Goal: Information Seeking & Learning: Learn about a topic

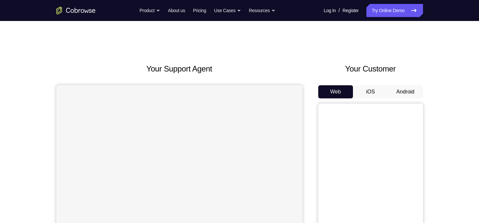
click at [402, 97] on button "Android" at bounding box center [405, 91] width 35 height 13
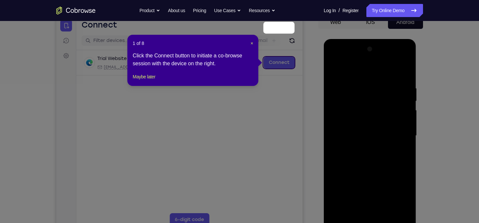
scroll to position [69, 0]
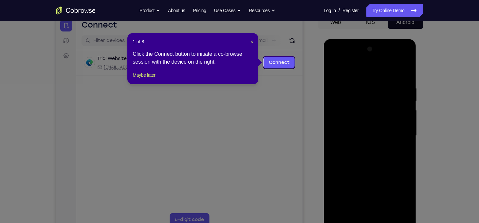
click at [248, 42] on header "1 of 8 ×" at bounding box center [193, 41] width 120 height 7
click at [251, 41] on span "×" at bounding box center [251, 41] width 3 height 5
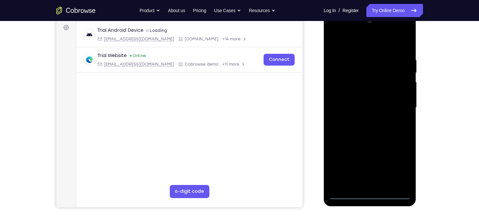
scroll to position [99, 0]
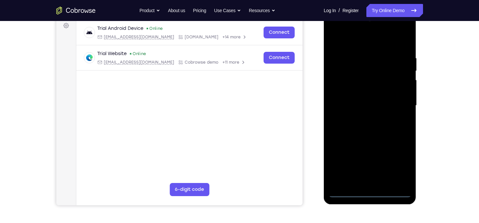
click at [369, 189] on div at bounding box center [370, 105] width 82 height 183
click at [372, 194] on div at bounding box center [370, 105] width 82 height 183
click at [399, 166] on div at bounding box center [370, 105] width 82 height 183
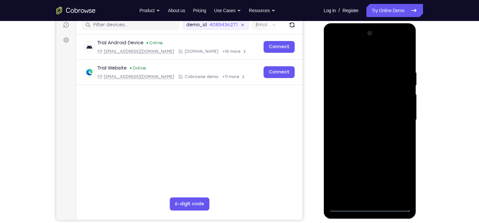
scroll to position [84, 0]
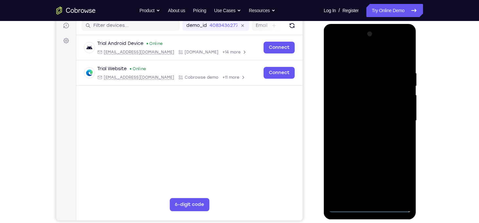
click at [374, 61] on div at bounding box center [370, 120] width 82 height 183
click at [398, 117] on div at bounding box center [370, 120] width 82 height 183
click at [362, 132] on div at bounding box center [370, 120] width 82 height 183
click at [350, 114] on div at bounding box center [370, 120] width 82 height 183
drag, startPoint x: 384, startPoint y: 78, endPoint x: 384, endPoint y: 55, distance: 22.3
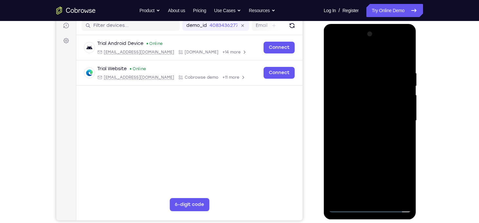
click at [384, 55] on div at bounding box center [370, 120] width 82 height 183
click at [385, 100] on div at bounding box center [370, 120] width 82 height 183
click at [382, 135] on div at bounding box center [370, 120] width 82 height 183
click at [382, 138] on div at bounding box center [370, 120] width 82 height 183
click at [371, 138] on div at bounding box center [370, 120] width 82 height 183
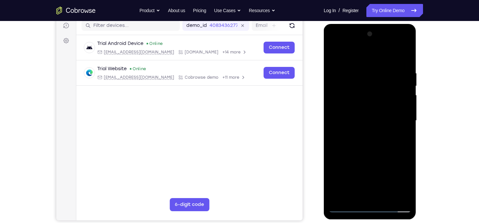
click at [356, 129] on div at bounding box center [370, 120] width 82 height 183
click at [373, 122] on div at bounding box center [370, 120] width 82 height 183
click at [403, 130] on div at bounding box center [370, 120] width 82 height 183
click at [360, 119] on div at bounding box center [370, 120] width 82 height 183
click at [360, 73] on div at bounding box center [370, 120] width 82 height 183
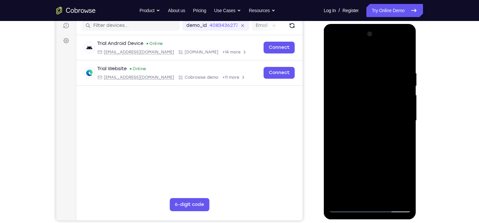
click at [404, 67] on div at bounding box center [370, 120] width 82 height 183
click at [358, 77] on div at bounding box center [370, 120] width 82 height 183
drag, startPoint x: 364, startPoint y: 60, endPoint x: 354, endPoint y: 25, distance: 35.8
click at [354, 25] on div at bounding box center [370, 121] width 93 height 195
click at [360, 193] on div at bounding box center [370, 120] width 82 height 183
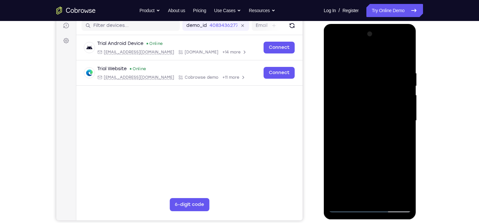
click at [402, 197] on div at bounding box center [370, 120] width 82 height 183
click at [377, 118] on div at bounding box center [370, 120] width 82 height 183
click at [385, 193] on div at bounding box center [370, 120] width 82 height 183
drag, startPoint x: 338, startPoint y: 124, endPoint x: 415, endPoint y: 124, distance: 77.2
click at [415, 124] on div at bounding box center [370, 121] width 93 height 195
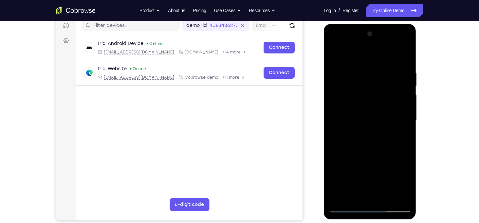
drag, startPoint x: 341, startPoint y: 89, endPoint x: 405, endPoint y: 87, distance: 63.9
click at [405, 87] on div at bounding box center [370, 120] width 82 height 183
click at [402, 57] on div at bounding box center [370, 120] width 82 height 183
drag, startPoint x: 401, startPoint y: 91, endPoint x: 360, endPoint y: 98, distance: 41.3
click at [360, 98] on div at bounding box center [370, 120] width 82 height 183
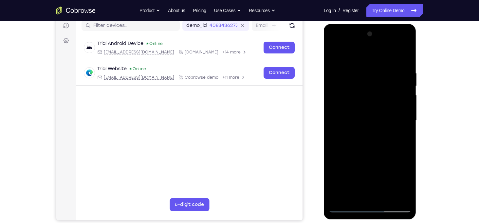
click at [384, 198] on div at bounding box center [370, 120] width 82 height 183
click at [376, 154] on div at bounding box center [370, 120] width 82 height 183
drag, startPoint x: 361, startPoint y: 174, endPoint x: 359, endPoint y: 118, distance: 56.0
click at [359, 118] on div at bounding box center [370, 120] width 82 height 183
drag, startPoint x: 357, startPoint y: 157, endPoint x: 353, endPoint y: 123, distance: 34.9
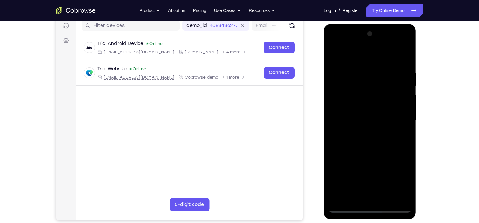
click at [353, 123] on div at bounding box center [370, 120] width 82 height 183
drag, startPoint x: 360, startPoint y: 163, endPoint x: 357, endPoint y: 98, distance: 64.5
click at [357, 98] on div at bounding box center [370, 120] width 82 height 183
drag, startPoint x: 363, startPoint y: 179, endPoint x: 360, endPoint y: 123, distance: 55.7
click at [360, 123] on div at bounding box center [370, 120] width 82 height 183
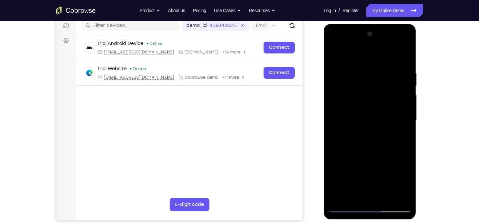
drag, startPoint x: 361, startPoint y: 174, endPoint x: 360, endPoint y: 118, distance: 56.3
click at [360, 118] on div at bounding box center [370, 120] width 82 height 183
drag, startPoint x: 362, startPoint y: 177, endPoint x: 361, endPoint y: 105, distance: 71.7
click at [361, 105] on div at bounding box center [370, 120] width 82 height 183
click at [365, 104] on div at bounding box center [370, 120] width 82 height 183
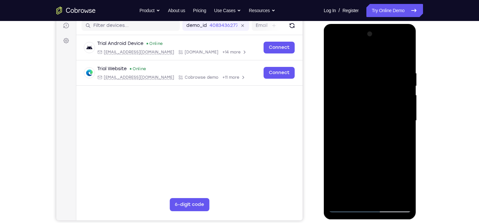
drag, startPoint x: 364, startPoint y: 183, endPoint x: 361, endPoint y: 126, distance: 57.0
click at [361, 126] on div at bounding box center [370, 120] width 82 height 183
drag, startPoint x: 367, startPoint y: 165, endPoint x: 365, endPoint y: 119, distance: 45.2
click at [365, 119] on div at bounding box center [370, 120] width 82 height 183
drag, startPoint x: 360, startPoint y: 152, endPoint x: 366, endPoint y: 112, distance: 41.0
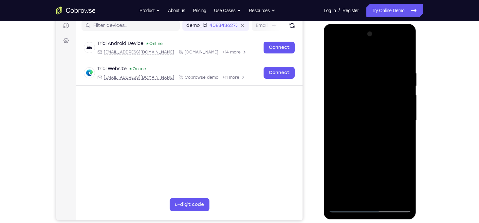
click at [366, 112] on div at bounding box center [370, 120] width 82 height 183
drag, startPoint x: 366, startPoint y: 170, endPoint x: 363, endPoint y: 108, distance: 62.2
click at [363, 108] on div at bounding box center [370, 120] width 82 height 183
drag, startPoint x: 368, startPoint y: 136, endPoint x: 368, endPoint y: 98, distance: 38.3
click at [368, 98] on div at bounding box center [370, 120] width 82 height 183
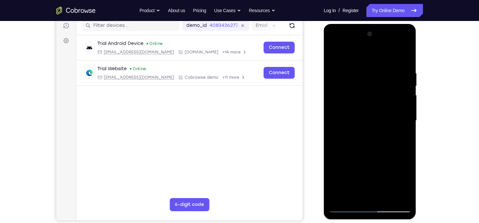
click at [355, 64] on div at bounding box center [370, 120] width 82 height 183
click at [355, 121] on div at bounding box center [370, 120] width 82 height 183
click at [350, 194] on div at bounding box center [370, 120] width 82 height 183
click at [335, 57] on div at bounding box center [370, 120] width 82 height 183
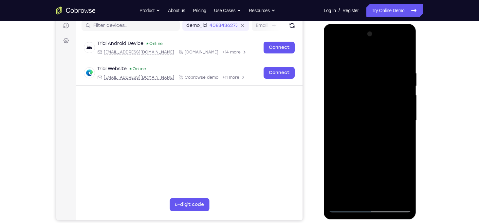
click at [344, 55] on div at bounding box center [370, 120] width 82 height 183
drag, startPoint x: 388, startPoint y: 107, endPoint x: 405, endPoint y: 184, distance: 78.1
click at [405, 184] on div at bounding box center [370, 120] width 82 height 183
click at [385, 119] on div at bounding box center [370, 120] width 82 height 183
click at [361, 76] on div at bounding box center [370, 120] width 82 height 183
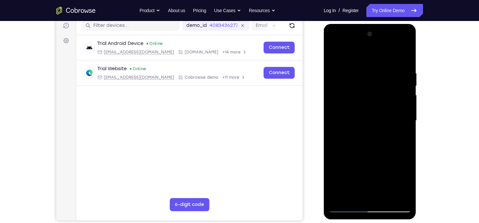
click at [387, 115] on div at bounding box center [370, 120] width 82 height 183
click at [343, 158] on div at bounding box center [370, 120] width 82 height 183
click at [345, 146] on div at bounding box center [370, 120] width 82 height 183
click at [341, 133] on div at bounding box center [370, 120] width 82 height 183
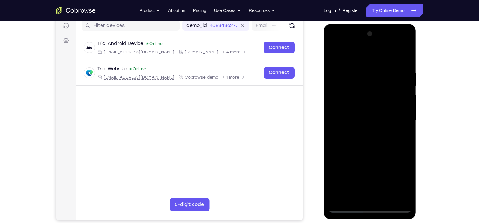
click at [341, 133] on div at bounding box center [370, 120] width 82 height 183
click at [333, 127] on div at bounding box center [370, 120] width 82 height 183
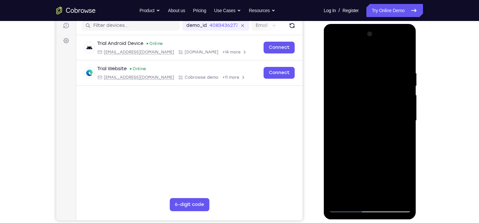
click at [333, 127] on div at bounding box center [370, 120] width 82 height 183
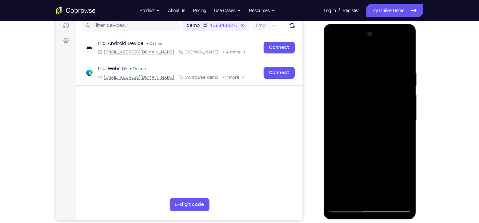
click at [333, 127] on div at bounding box center [370, 120] width 82 height 183
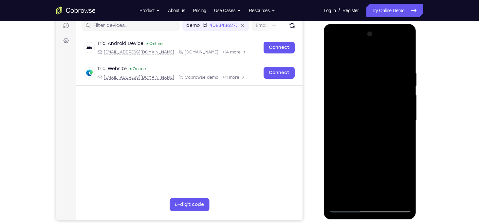
click at [396, 195] on div at bounding box center [370, 120] width 82 height 183
drag, startPoint x: 403, startPoint y: 127, endPoint x: 354, endPoint y: 134, distance: 50.2
click at [354, 134] on div at bounding box center [370, 120] width 82 height 183
drag, startPoint x: 403, startPoint y: 130, endPoint x: 349, endPoint y: 116, distance: 56.4
click at [349, 116] on div at bounding box center [370, 120] width 82 height 183
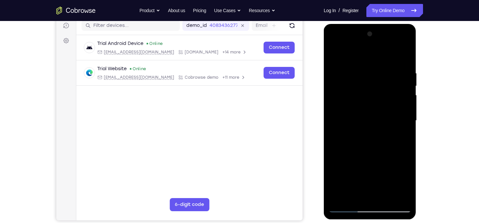
click at [405, 102] on div at bounding box center [370, 120] width 82 height 183
click at [400, 86] on div at bounding box center [370, 120] width 82 height 183
click at [401, 193] on div at bounding box center [370, 120] width 82 height 183
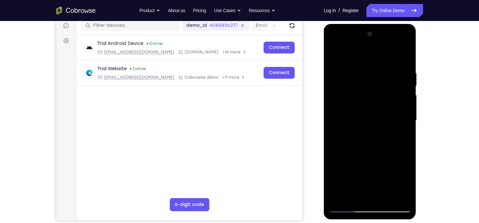
click at [396, 138] on div at bounding box center [370, 120] width 82 height 183
click at [403, 196] on div at bounding box center [370, 120] width 82 height 183
click at [395, 138] on div at bounding box center [370, 120] width 82 height 183
drag, startPoint x: 354, startPoint y: 146, endPoint x: 348, endPoint y: 148, distance: 7.1
click at [348, 148] on div at bounding box center [370, 120] width 82 height 183
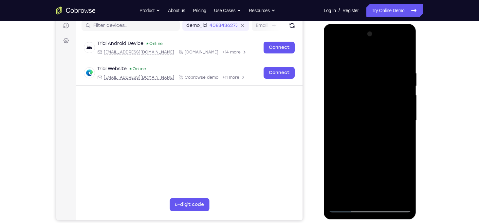
click at [405, 56] on div at bounding box center [370, 120] width 82 height 183
click at [351, 207] on div at bounding box center [370, 120] width 82 height 183
click at [402, 61] on div at bounding box center [370, 120] width 82 height 183
click at [334, 62] on div at bounding box center [370, 120] width 82 height 183
click at [348, 207] on div at bounding box center [370, 120] width 82 height 183
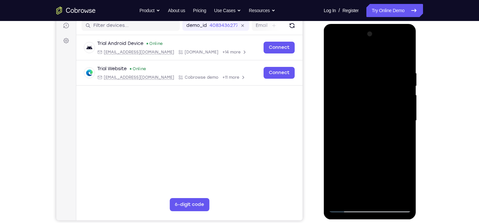
click at [337, 59] on div at bounding box center [370, 120] width 82 height 183
click at [335, 50] on div at bounding box center [370, 120] width 82 height 183
click at [342, 98] on div at bounding box center [370, 120] width 82 height 183
drag, startPoint x: 379, startPoint y: 160, endPoint x: 375, endPoint y: 82, distance: 77.7
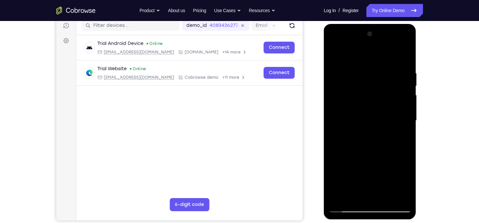
click at [375, 82] on div at bounding box center [370, 120] width 82 height 183
click at [406, 72] on div at bounding box center [370, 120] width 82 height 183
drag, startPoint x: 384, startPoint y: 133, endPoint x: 375, endPoint y: 58, distance: 75.1
click at [375, 58] on div at bounding box center [370, 120] width 82 height 183
drag, startPoint x: 375, startPoint y: 151, endPoint x: 367, endPoint y: 88, distance: 63.7
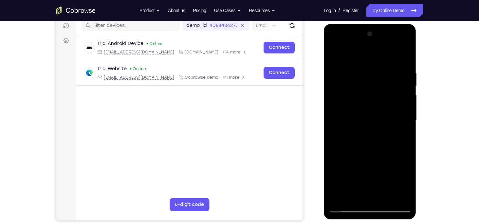
click at [367, 88] on div at bounding box center [370, 120] width 82 height 183
drag, startPoint x: 371, startPoint y: 149, endPoint x: 365, endPoint y: 104, distance: 45.6
click at [365, 104] on div at bounding box center [370, 120] width 82 height 183
drag, startPoint x: 372, startPoint y: 145, endPoint x: 362, endPoint y: 72, distance: 74.3
drag, startPoint x: 362, startPoint y: 72, endPoint x: 347, endPoint y: 112, distance: 42.7
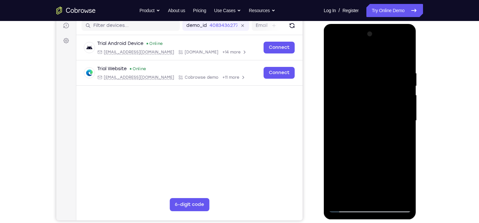
click at [347, 112] on div at bounding box center [370, 120] width 82 height 183
drag, startPoint x: 363, startPoint y: 172, endPoint x: 372, endPoint y: 104, distance: 69.0
click at [372, 104] on div at bounding box center [370, 120] width 82 height 183
drag, startPoint x: 391, startPoint y: 165, endPoint x: 390, endPoint y: 111, distance: 54.6
click at [390, 111] on div at bounding box center [370, 120] width 82 height 183
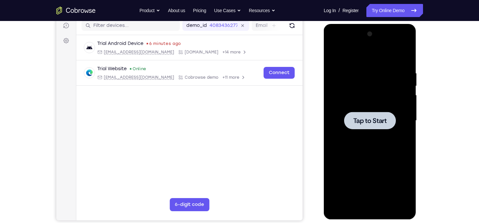
click at [358, 129] on div at bounding box center [370, 120] width 52 height 17
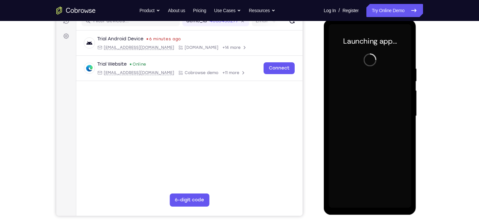
scroll to position [90, 0]
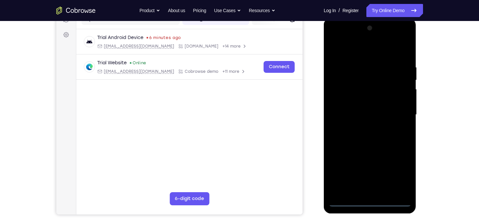
click at [372, 203] on div at bounding box center [370, 114] width 82 height 183
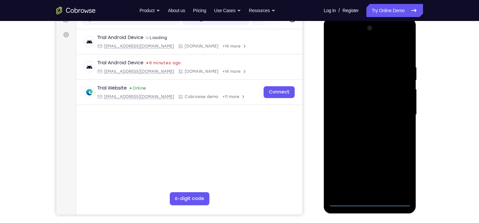
click at [398, 172] on div at bounding box center [370, 114] width 82 height 183
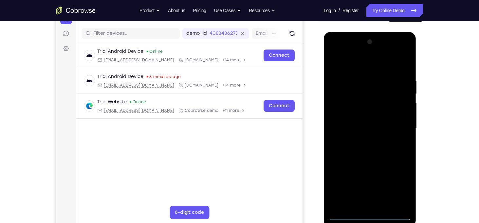
click at [358, 61] on div at bounding box center [370, 128] width 82 height 183
click at [399, 134] on div at bounding box center [370, 128] width 82 height 183
click at [364, 141] on div at bounding box center [370, 128] width 82 height 183
click at [365, 120] on div at bounding box center [370, 128] width 82 height 183
drag, startPoint x: 399, startPoint y: 136, endPoint x: 392, endPoint y: 105, distance: 32.2
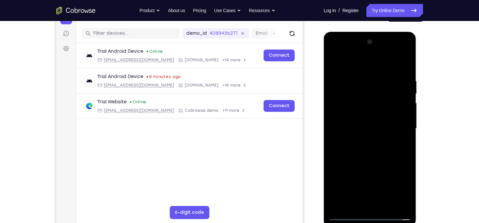
click at [392, 105] on div at bounding box center [370, 128] width 82 height 183
click at [393, 105] on div at bounding box center [370, 128] width 82 height 183
click at [379, 148] on div at bounding box center [370, 128] width 82 height 183
click at [369, 148] on div at bounding box center [370, 128] width 82 height 183
click at [355, 71] on div at bounding box center [370, 128] width 82 height 183
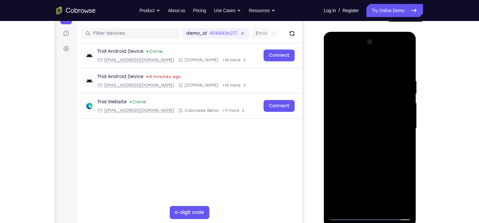
click at [371, 146] on div at bounding box center [370, 128] width 82 height 183
drag, startPoint x: 358, startPoint y: 71, endPoint x: 352, endPoint y: 37, distance: 33.8
click at [352, 37] on div at bounding box center [370, 128] width 82 height 183
click at [406, 72] on div at bounding box center [370, 128] width 82 height 183
click at [386, 84] on div at bounding box center [370, 128] width 82 height 183
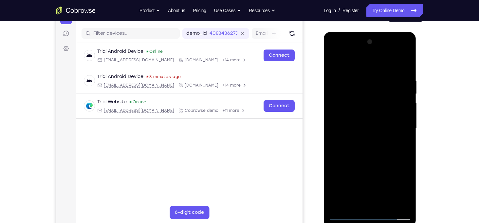
click at [399, 147] on div at bounding box center [370, 128] width 82 height 183
click at [340, 142] on div at bounding box center [370, 128] width 82 height 183
click at [396, 119] on div at bounding box center [370, 128] width 82 height 183
click at [338, 115] on div at bounding box center [370, 128] width 82 height 183
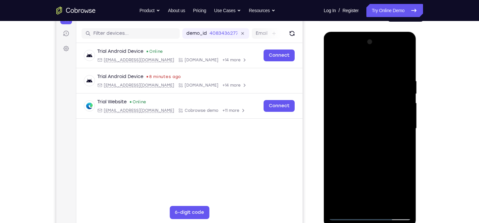
click at [404, 109] on div at bounding box center [370, 128] width 82 height 183
click at [405, 66] on div at bounding box center [370, 128] width 82 height 183
drag, startPoint x: 379, startPoint y: 163, endPoint x: 374, endPoint y: 53, distance: 110.7
click at [374, 53] on div at bounding box center [370, 128] width 82 height 183
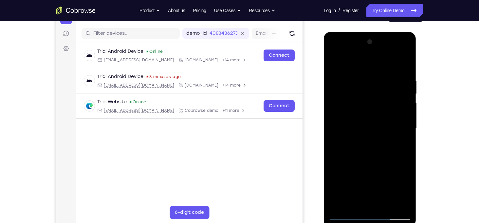
drag, startPoint x: 376, startPoint y: 169, endPoint x: 374, endPoint y: 80, distance: 89.0
click at [374, 80] on div at bounding box center [370, 128] width 82 height 183
drag, startPoint x: 381, startPoint y: 170, endPoint x: 382, endPoint y: 80, distance: 90.0
click at [382, 80] on div at bounding box center [370, 128] width 82 height 183
drag, startPoint x: 386, startPoint y: 100, endPoint x: 379, endPoint y: 164, distance: 64.6
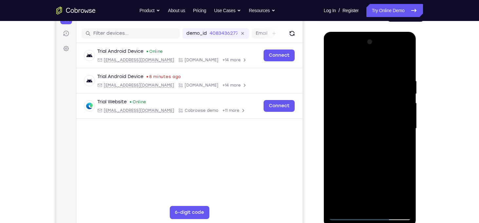
click at [379, 164] on div at bounding box center [370, 128] width 82 height 183
click at [407, 80] on div at bounding box center [370, 128] width 82 height 183
drag, startPoint x: 394, startPoint y: 95, endPoint x: 389, endPoint y: 145, distance: 50.7
click at [389, 145] on div at bounding box center [370, 128] width 82 height 183
drag, startPoint x: 380, startPoint y: 181, endPoint x: 383, endPoint y: 76, distance: 105.1
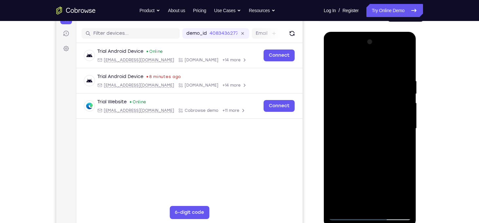
click at [383, 76] on div at bounding box center [370, 128] width 82 height 183
drag, startPoint x: 372, startPoint y: 177, endPoint x: 375, endPoint y: 77, distance: 100.2
click at [375, 77] on div at bounding box center [370, 128] width 82 height 183
drag, startPoint x: 377, startPoint y: 160, endPoint x: 372, endPoint y: 69, distance: 91.1
click at [372, 69] on div at bounding box center [370, 128] width 82 height 183
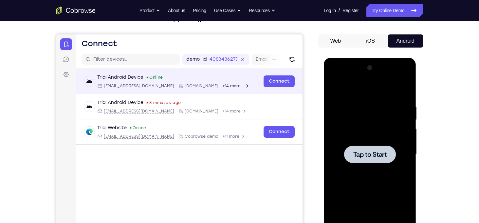
scroll to position [50, 0]
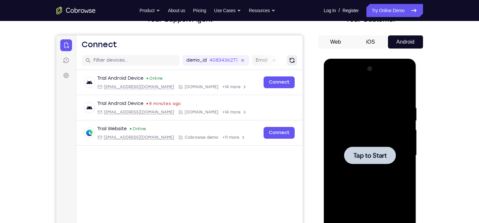
click at [288, 61] on icon "Refresh" at bounding box center [291, 60] width 7 height 7
click at [360, 122] on div at bounding box center [370, 154] width 82 height 183
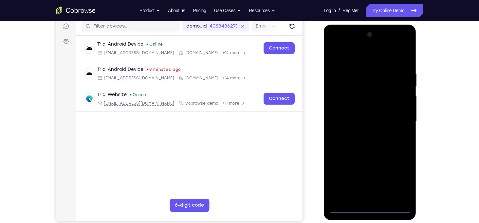
scroll to position [83, 0]
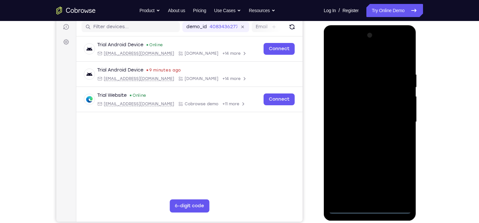
click at [372, 207] on div at bounding box center [370, 121] width 82 height 183
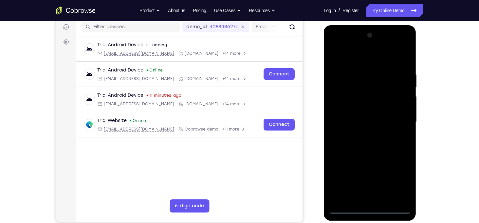
click at [401, 192] on div at bounding box center [370, 121] width 82 height 183
click at [401, 183] on div at bounding box center [370, 121] width 82 height 183
click at [373, 207] on div at bounding box center [370, 121] width 82 height 183
click at [399, 184] on div at bounding box center [370, 121] width 82 height 183
click at [359, 53] on div at bounding box center [370, 121] width 82 height 183
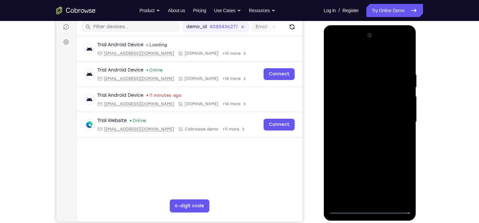
click at [401, 121] on div at bounding box center [370, 121] width 82 height 183
click at [363, 135] on div at bounding box center [370, 121] width 82 height 183
click at [354, 113] on div at bounding box center [370, 121] width 82 height 183
click at [398, 110] on div at bounding box center [370, 121] width 82 height 183
click at [400, 110] on div at bounding box center [370, 121] width 82 height 183
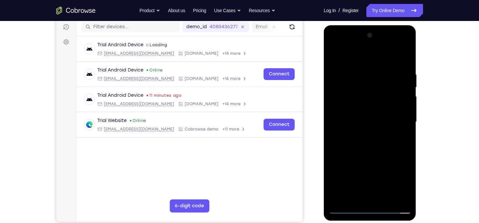
click at [393, 109] on div at bounding box center [370, 121] width 82 height 183
click at [383, 119] on div at bounding box center [370, 121] width 82 height 183
click at [404, 68] on div at bounding box center [370, 121] width 82 height 183
click at [407, 198] on div at bounding box center [370, 121] width 82 height 183
click at [388, 201] on div at bounding box center [370, 121] width 82 height 183
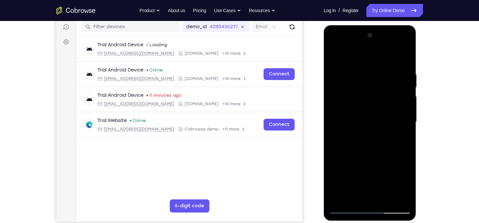
click at [376, 158] on div at bounding box center [370, 121] width 82 height 183
click at [338, 59] on div at bounding box center [370, 121] width 82 height 183
click at [405, 55] on div at bounding box center [370, 121] width 82 height 183
click at [352, 105] on div at bounding box center [370, 121] width 82 height 183
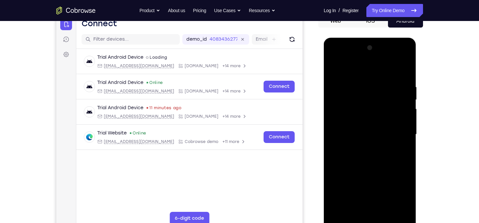
click at [335, 71] on div at bounding box center [370, 134] width 82 height 183
click at [350, 128] on div at bounding box center [370, 134] width 82 height 183
click at [335, 68] on div at bounding box center [370, 134] width 82 height 183
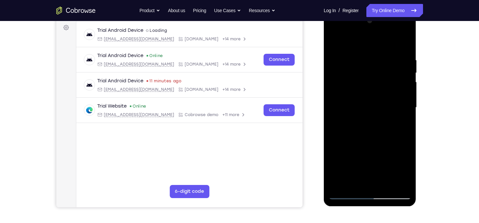
scroll to position [97, 0]
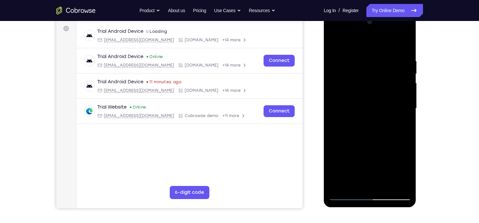
click at [362, 99] on div at bounding box center [370, 108] width 82 height 183
click at [365, 63] on div at bounding box center [370, 108] width 82 height 183
click at [335, 44] on div at bounding box center [370, 108] width 82 height 183
click at [355, 90] on div at bounding box center [370, 108] width 82 height 183
click at [383, 61] on div at bounding box center [370, 108] width 82 height 183
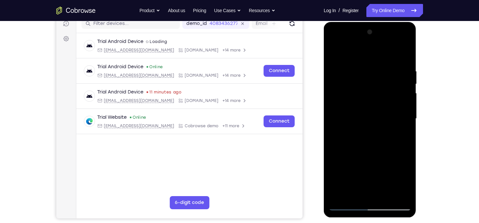
scroll to position [86, 0]
click at [334, 53] on div at bounding box center [370, 118] width 82 height 183
click at [358, 62] on div at bounding box center [370, 118] width 82 height 183
drag, startPoint x: 357, startPoint y: 141, endPoint x: 357, endPoint y: 74, distance: 67.1
click at [357, 74] on div at bounding box center [370, 118] width 82 height 183
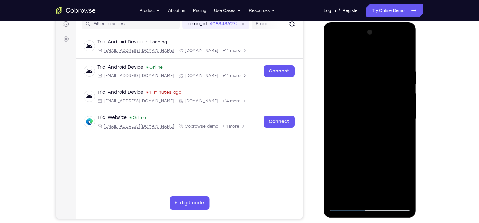
drag, startPoint x: 356, startPoint y: 157, endPoint x: 356, endPoint y: 74, distance: 83.4
click at [356, 74] on div at bounding box center [370, 118] width 82 height 183
drag, startPoint x: 356, startPoint y: 160, endPoint x: 348, endPoint y: 53, distance: 107.6
click at [348, 53] on div at bounding box center [370, 118] width 82 height 183
drag, startPoint x: 354, startPoint y: 153, endPoint x: 346, endPoint y: 72, distance: 81.2
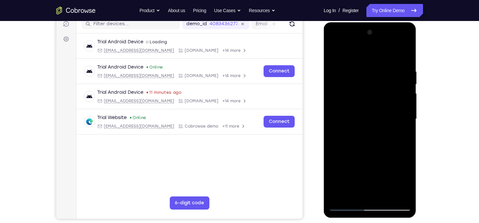
click at [346, 72] on div at bounding box center [370, 118] width 82 height 183
drag, startPoint x: 352, startPoint y: 165, endPoint x: 357, endPoint y: 75, distance: 90.1
click at [357, 75] on div at bounding box center [370, 118] width 82 height 183
drag, startPoint x: 357, startPoint y: 161, endPoint x: 354, endPoint y: 104, distance: 57.4
click at [354, 104] on div at bounding box center [370, 118] width 82 height 183
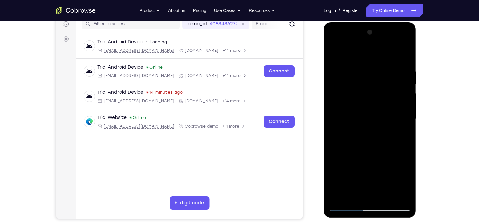
click at [380, 114] on div at bounding box center [370, 118] width 82 height 183
click at [383, 128] on div at bounding box center [370, 118] width 82 height 183
click at [399, 114] on div at bounding box center [370, 118] width 82 height 183
drag, startPoint x: 347, startPoint y: 182, endPoint x: 348, endPoint y: 72, distance: 110.3
click at [348, 72] on div at bounding box center [370, 118] width 82 height 183
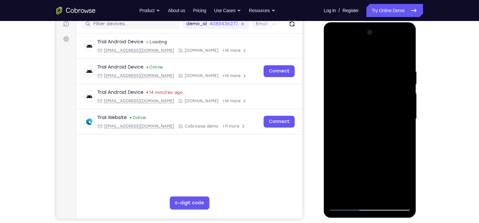
drag, startPoint x: 352, startPoint y: 177, endPoint x: 351, endPoint y: 83, distance: 93.3
click at [351, 83] on div at bounding box center [370, 118] width 82 height 183
drag, startPoint x: 349, startPoint y: 169, endPoint x: 353, endPoint y: 99, distance: 70.8
click at [353, 99] on div at bounding box center [370, 118] width 82 height 183
drag, startPoint x: 348, startPoint y: 161, endPoint x: 348, endPoint y: 99, distance: 61.8
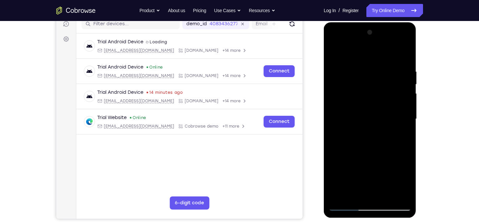
click at [348, 99] on div at bounding box center [370, 118] width 82 height 183
drag, startPoint x: 349, startPoint y: 169, endPoint x: 357, endPoint y: 84, distance: 85.7
click at [357, 84] on div at bounding box center [370, 118] width 82 height 183
click at [343, 128] on div at bounding box center [370, 118] width 82 height 183
click at [348, 204] on div at bounding box center [370, 118] width 82 height 183
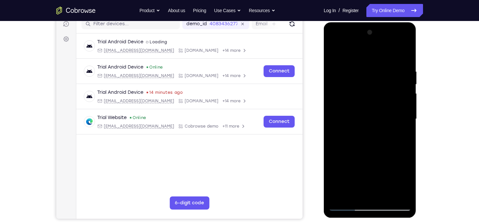
drag, startPoint x: 361, startPoint y: 172, endPoint x: 372, endPoint y: 75, distance: 97.8
click at [372, 75] on div at bounding box center [370, 118] width 82 height 183
drag, startPoint x: 363, startPoint y: 148, endPoint x: 365, endPoint y: 52, distance: 96.5
click at [365, 52] on div at bounding box center [370, 118] width 82 height 183
drag, startPoint x: 352, startPoint y: 120, endPoint x: 357, endPoint y: 73, distance: 47.0
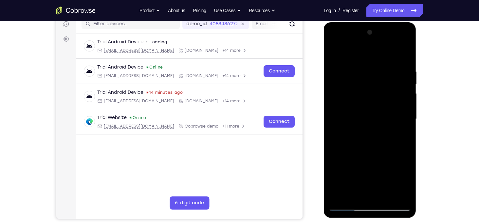
click at [357, 73] on div at bounding box center [370, 118] width 82 height 183
click at [357, 196] on div at bounding box center [370, 118] width 82 height 183
click at [351, 51] on div at bounding box center [370, 118] width 82 height 183
drag, startPoint x: 357, startPoint y: 80, endPoint x: 358, endPoint y: 137, distance: 56.9
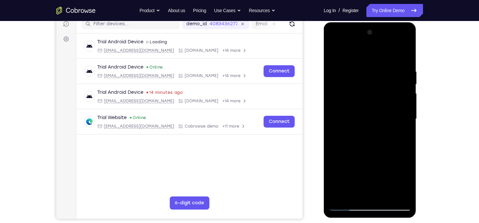
click at [358, 137] on div at bounding box center [370, 118] width 82 height 183
click at [350, 63] on div at bounding box center [370, 118] width 82 height 183
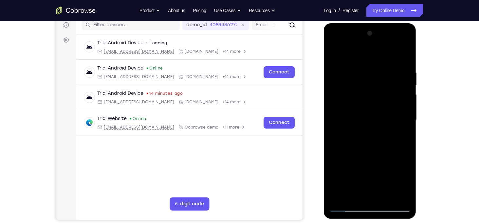
scroll to position [87, 0]
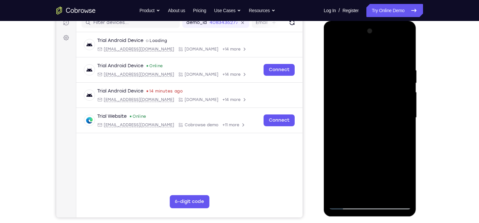
click at [376, 103] on div at bounding box center [370, 117] width 82 height 183
click at [401, 193] on div at bounding box center [370, 117] width 82 height 183
click at [340, 165] on div at bounding box center [370, 117] width 82 height 183
drag, startPoint x: 382, startPoint y: 169, endPoint x: 384, endPoint y: 105, distance: 64.5
click at [384, 105] on div at bounding box center [370, 117] width 82 height 183
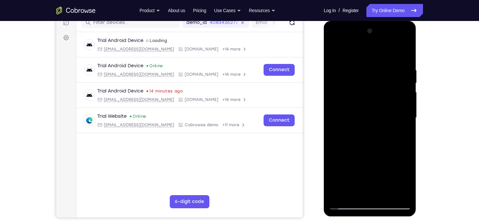
drag, startPoint x: 369, startPoint y: 115, endPoint x: 375, endPoint y: 173, distance: 58.5
click at [375, 173] on div at bounding box center [370, 117] width 82 height 183
click at [407, 120] on div at bounding box center [370, 117] width 82 height 183
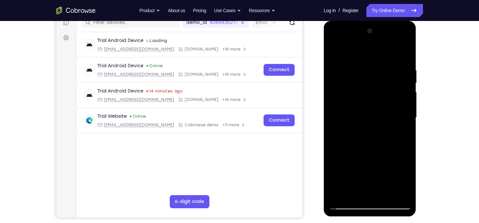
click at [332, 122] on div at bounding box center [370, 117] width 82 height 183
drag, startPoint x: 355, startPoint y: 139, endPoint x: 357, endPoint y: 110, distance: 29.9
click at [357, 110] on div at bounding box center [370, 117] width 82 height 183
click at [408, 92] on div at bounding box center [370, 117] width 82 height 183
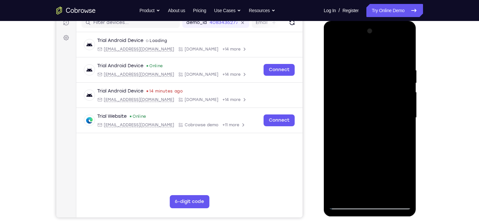
click at [335, 51] on div at bounding box center [370, 117] width 82 height 183
click at [377, 138] on div at bounding box center [370, 117] width 82 height 183
click at [334, 53] on div at bounding box center [370, 117] width 82 height 183
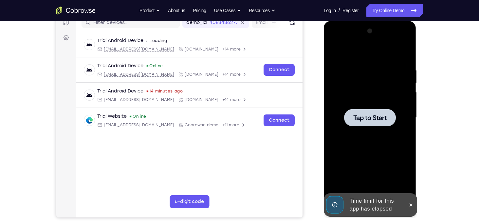
click at [380, 115] on span "Tap to Start" at bounding box center [369, 117] width 33 height 7
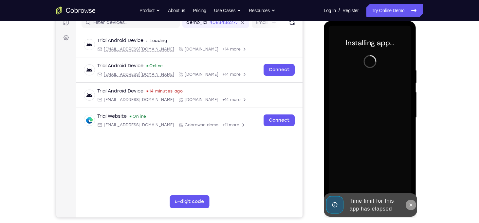
click at [413, 206] on button at bounding box center [410, 204] width 10 height 10
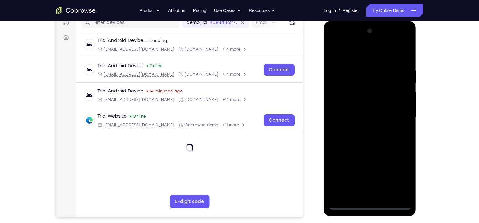
click at [370, 201] on div at bounding box center [370, 117] width 82 height 183
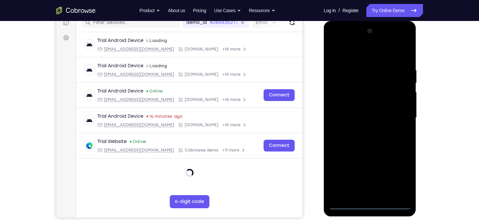
click at [372, 204] on div at bounding box center [370, 117] width 82 height 183
click at [398, 174] on div at bounding box center [370, 117] width 82 height 183
click at [344, 51] on div at bounding box center [370, 117] width 82 height 183
click at [397, 113] on div at bounding box center [370, 117] width 82 height 183
click at [377, 195] on div at bounding box center [370, 117] width 82 height 183
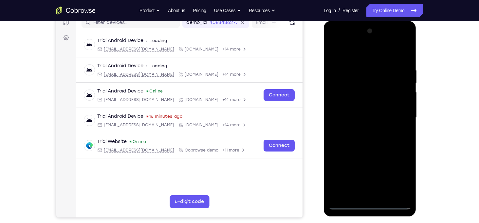
click at [363, 103] on div at bounding box center [370, 117] width 82 height 183
click at [364, 114] on div at bounding box center [370, 117] width 82 height 183
click at [376, 102] on div at bounding box center [370, 117] width 82 height 183
click at [385, 194] on div at bounding box center [370, 117] width 82 height 183
click at [360, 151] on div at bounding box center [370, 117] width 82 height 183
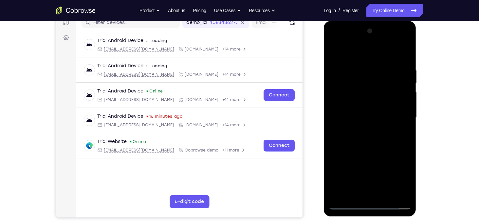
click at [351, 128] on div at bounding box center [370, 117] width 82 height 183
click at [351, 51] on div at bounding box center [370, 117] width 82 height 183
click at [350, 169] on div at bounding box center [370, 117] width 82 height 183
click at [408, 121] on div at bounding box center [370, 117] width 82 height 183
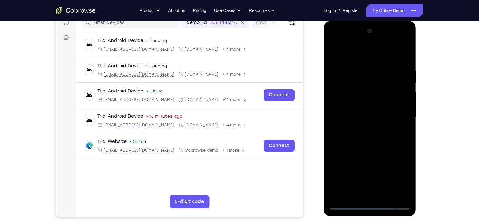
click at [408, 121] on div at bounding box center [370, 117] width 82 height 183
click at [406, 121] on div at bounding box center [370, 117] width 82 height 183
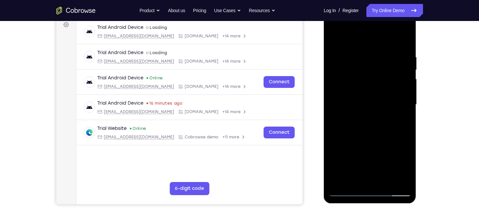
scroll to position [102, 0]
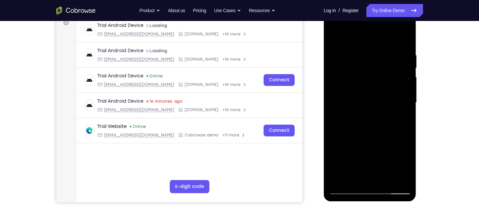
click at [333, 106] on div at bounding box center [370, 102] width 82 height 183
click at [335, 38] on div at bounding box center [370, 102] width 82 height 183
drag, startPoint x: 398, startPoint y: 94, endPoint x: 402, endPoint y: 70, distance: 24.3
click at [402, 70] on div at bounding box center [370, 102] width 82 height 183
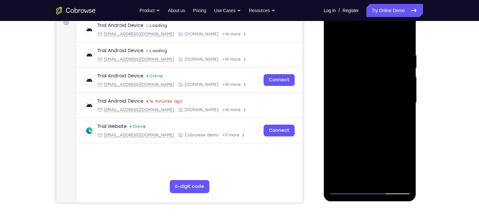
click at [372, 135] on div at bounding box center [370, 102] width 82 height 183
click at [408, 83] on div at bounding box center [370, 102] width 82 height 183
click at [336, 38] on div at bounding box center [370, 102] width 82 height 183
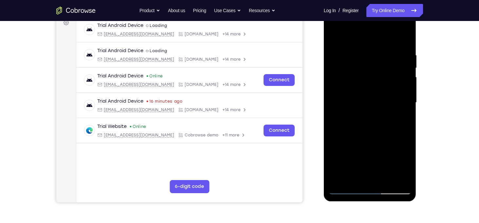
drag, startPoint x: 400, startPoint y: 131, endPoint x: 407, endPoint y: 85, distance: 45.8
click at [407, 85] on div at bounding box center [370, 102] width 82 height 183
drag, startPoint x: 387, startPoint y: 111, endPoint x: 384, endPoint y: 157, distance: 45.9
click at [384, 157] on div at bounding box center [370, 102] width 82 height 183
click at [333, 37] on div at bounding box center [370, 102] width 82 height 183
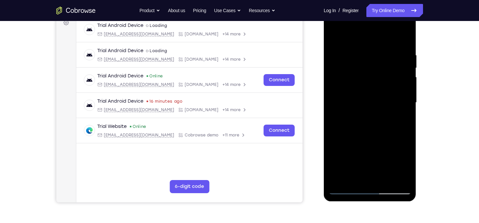
click at [333, 37] on div at bounding box center [370, 102] width 82 height 183
click at [327, 27] on div at bounding box center [370, 103] width 93 height 195
click at [333, 35] on div at bounding box center [370, 102] width 82 height 183
click at [363, 46] on div at bounding box center [370, 102] width 82 height 183
click at [405, 67] on div at bounding box center [370, 102] width 82 height 183
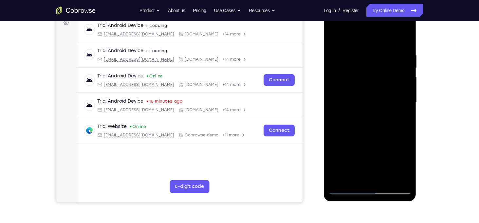
click at [405, 67] on div at bounding box center [370, 102] width 82 height 183
click at [405, 41] on div at bounding box center [370, 102] width 82 height 183
click at [404, 40] on div at bounding box center [370, 102] width 82 height 183
